Goal: Task Accomplishment & Management: Complete application form

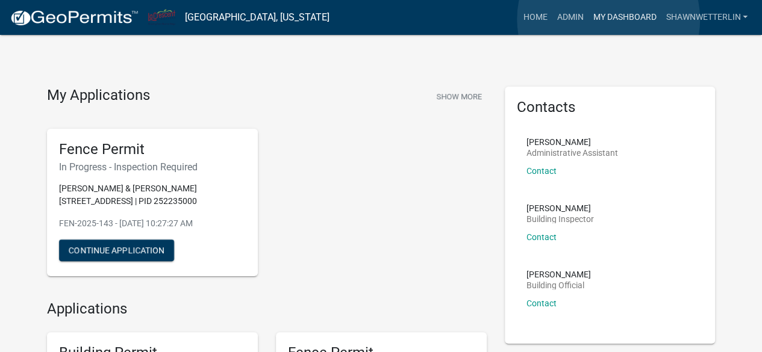
click at [608, 19] on link "My Dashboard" at bounding box center [624, 17] width 73 height 23
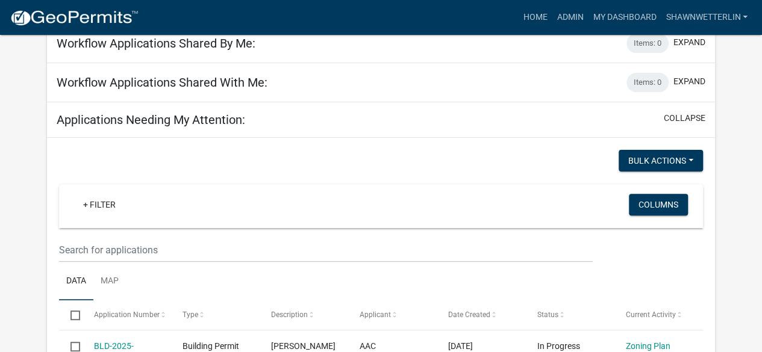
scroll to position [138, 0]
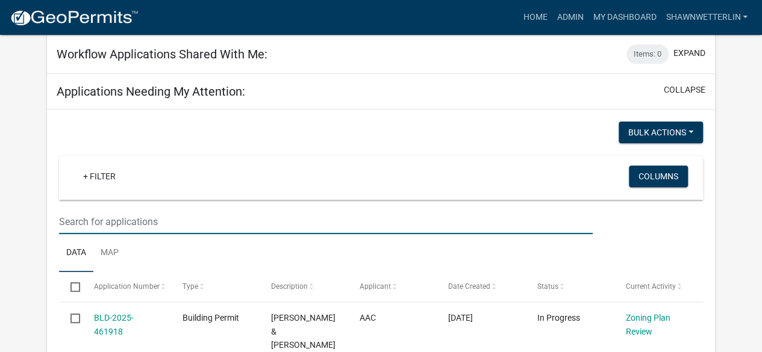
click at [78, 220] on input "text" at bounding box center [325, 222] width 533 height 25
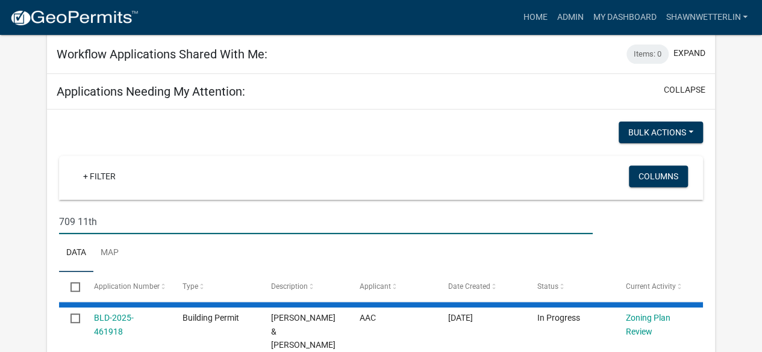
type input "709 11th"
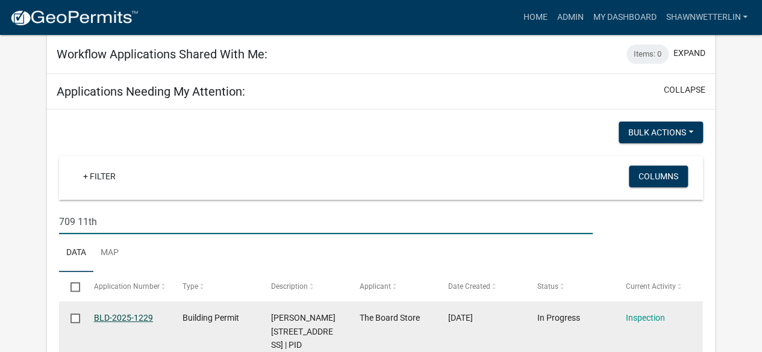
click at [122, 315] on link "BLD-2025-1229" at bounding box center [123, 318] width 59 height 10
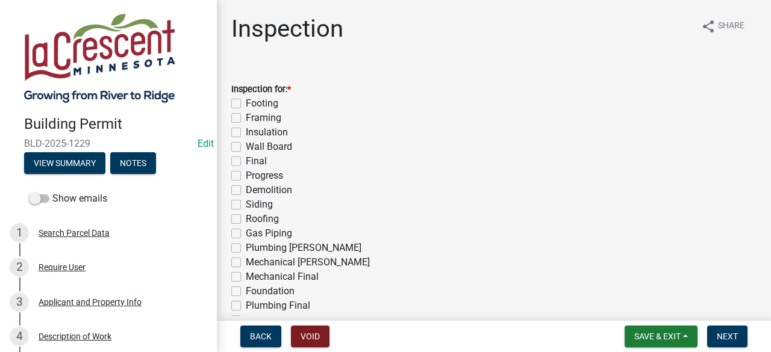
click at [246, 101] on label "Footing" at bounding box center [262, 103] width 33 height 14
click at [246, 101] on input "Footing" at bounding box center [250, 100] width 8 height 8
checkbox input "true"
checkbox input "false"
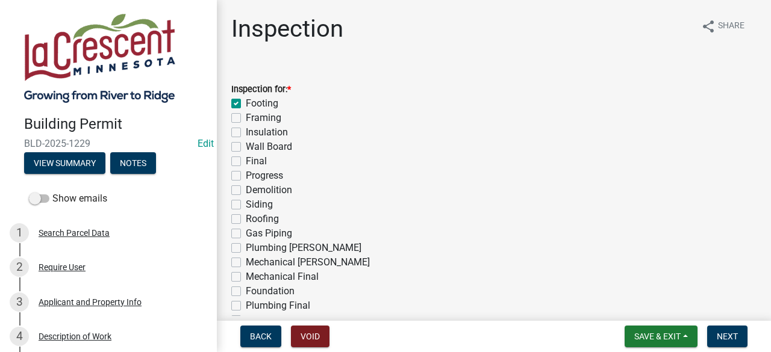
checkbox input "false"
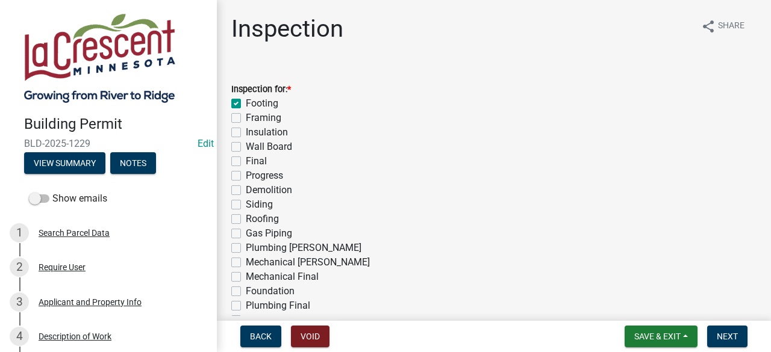
checkbox input "false"
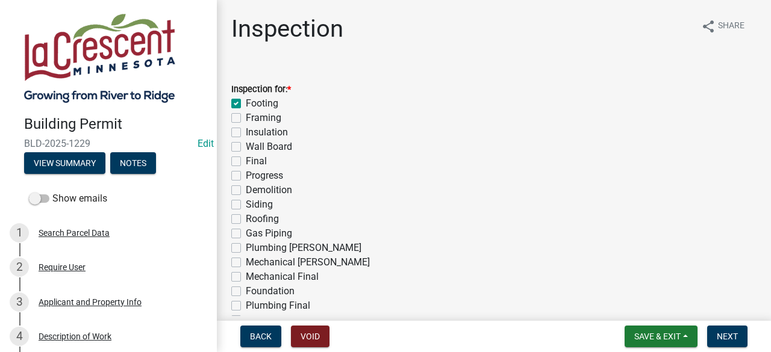
checkbox input "false"
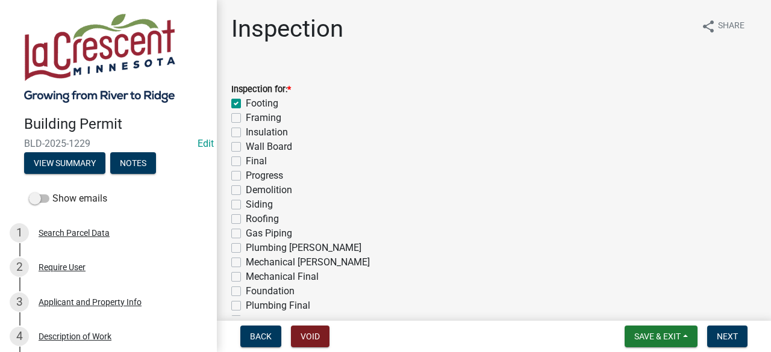
checkbox input "false"
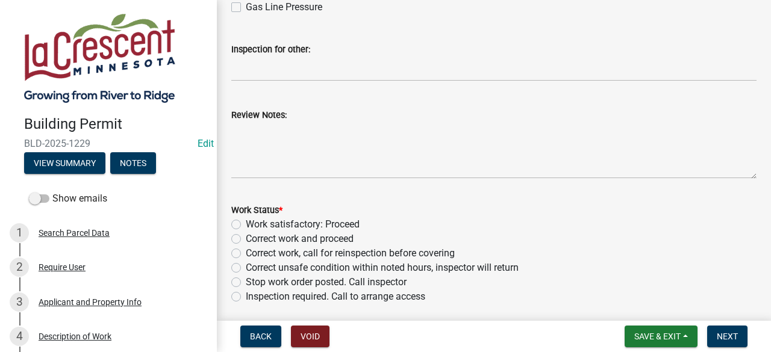
scroll to position [393, 0]
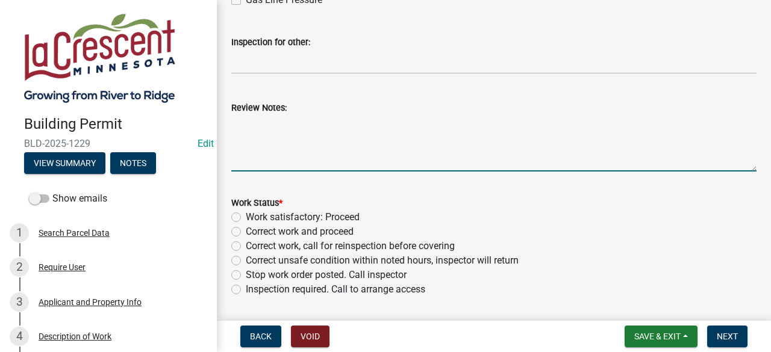
click at [283, 127] on textarea "Review Notes:" at bounding box center [493, 143] width 525 height 57
type textarea "t"
click at [384, 127] on textarea "Two outside footings completed." at bounding box center [493, 143] width 525 height 57
type textarea "Two outside footings completed. [PERSON_NAME] will take a picture of the middle…"
click at [246, 217] on label "Work satisfactory: Proceed" at bounding box center [303, 217] width 114 height 14
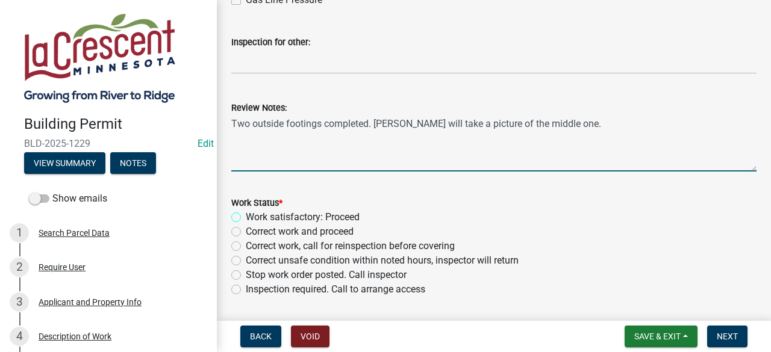
click at [246, 217] on input "Work satisfactory: Proceed" at bounding box center [250, 214] width 8 height 8
radio input "true"
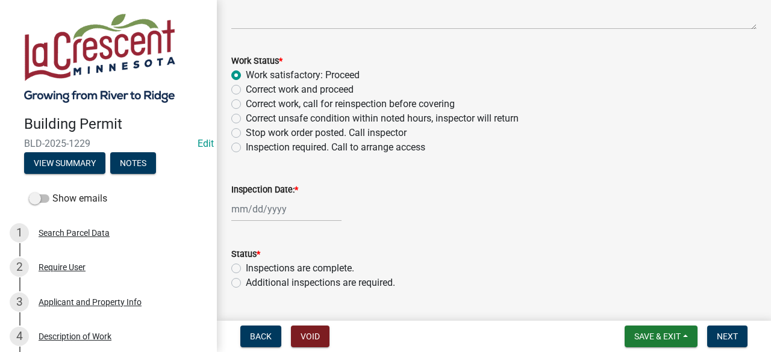
scroll to position [566, 0]
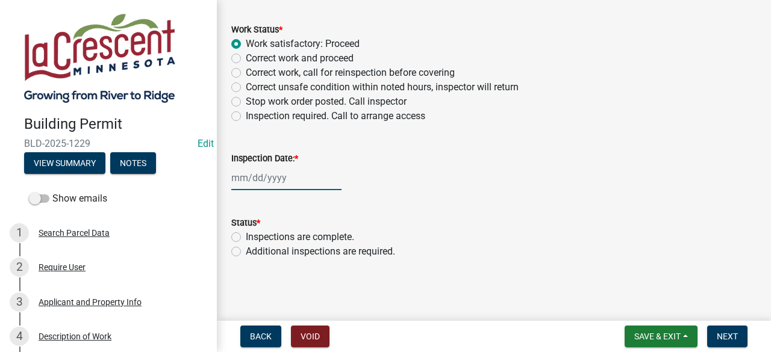
click at [295, 179] on div at bounding box center [286, 178] width 110 height 25
select select "8"
select select "2025"
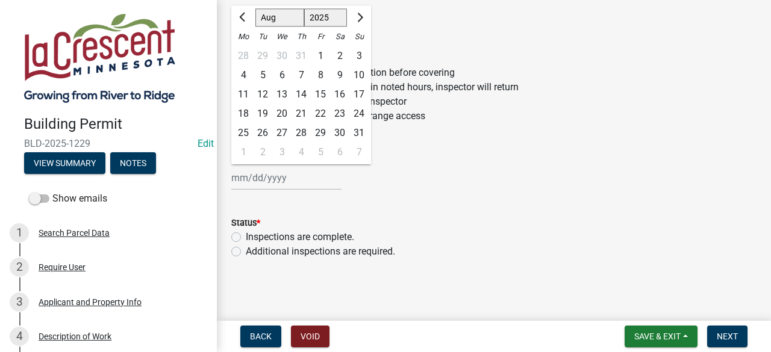
click at [246, 249] on label "Additional inspections are required." at bounding box center [320, 251] width 149 height 14
click at [246, 249] on input "Additional inspections are required." at bounding box center [250, 248] width 8 height 8
radio input "true"
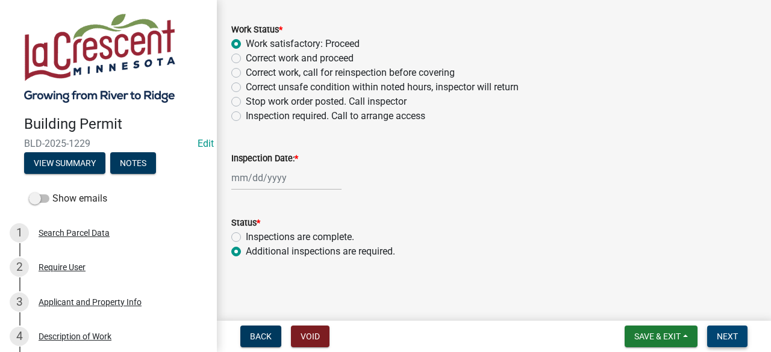
click at [718, 338] on span "Next" at bounding box center [726, 337] width 21 height 10
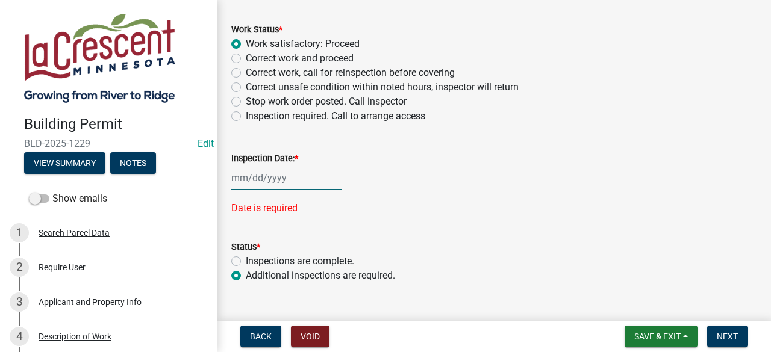
click at [281, 178] on div at bounding box center [286, 178] width 110 height 25
select select "8"
select select "2025"
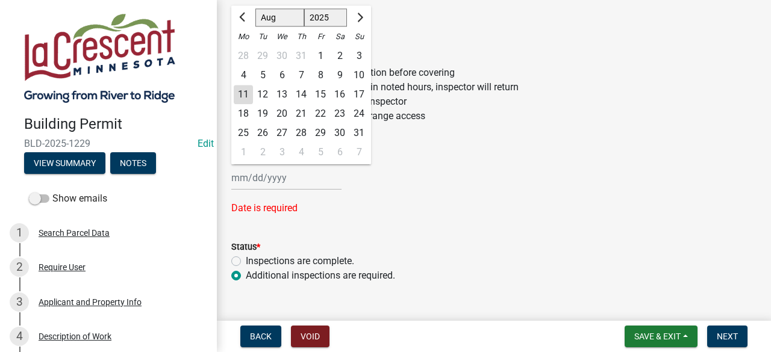
click at [245, 87] on div "11" at bounding box center [243, 94] width 19 height 19
type input "[DATE]"
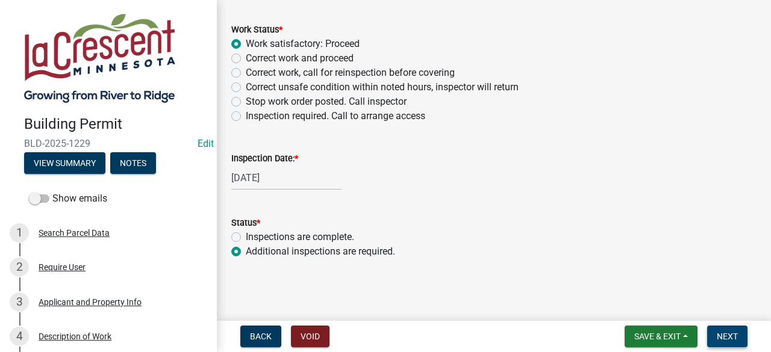
click at [722, 337] on span "Next" at bounding box center [726, 337] width 21 height 10
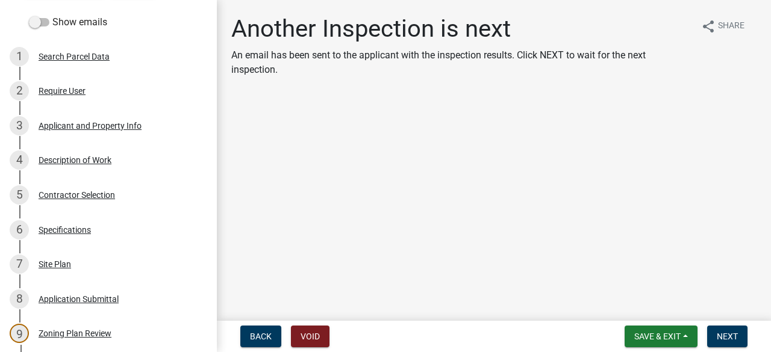
scroll to position [189, 0]
